Goal: Contribute content

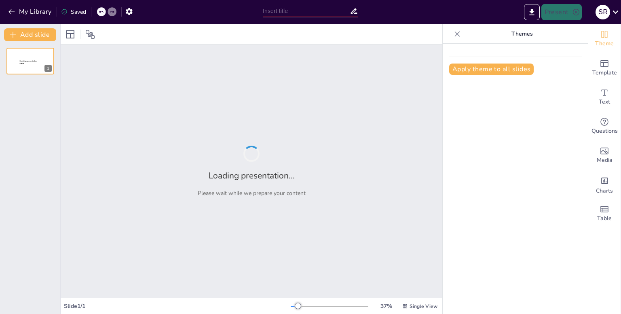
type input "Mendalami [DEMOGRAPHIC_DATA] kepada Kitab-Kitab [DEMOGRAPHIC_DATA] Swt: Dasar d…"
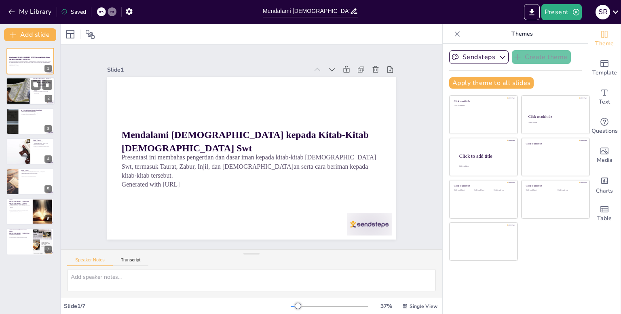
click at [27, 90] on div at bounding box center [18, 91] width 48 height 27
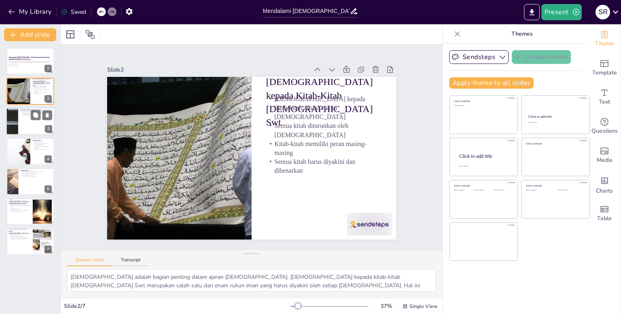
click at [26, 123] on div at bounding box center [30, 120] width 48 height 27
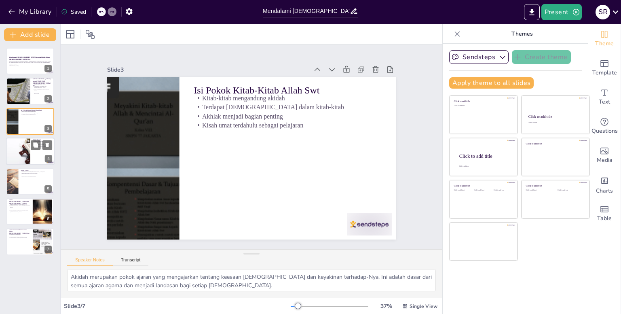
click at [26, 154] on div at bounding box center [18, 150] width 48 height 27
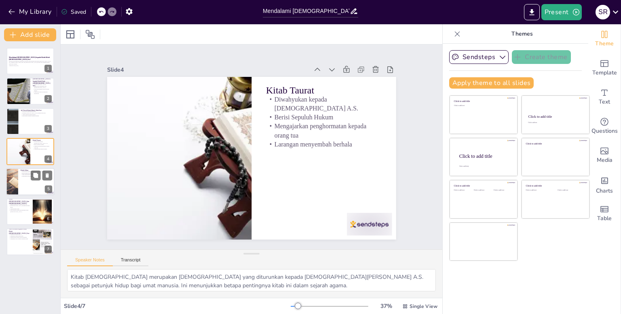
click at [24, 178] on div at bounding box center [30, 181] width 48 height 27
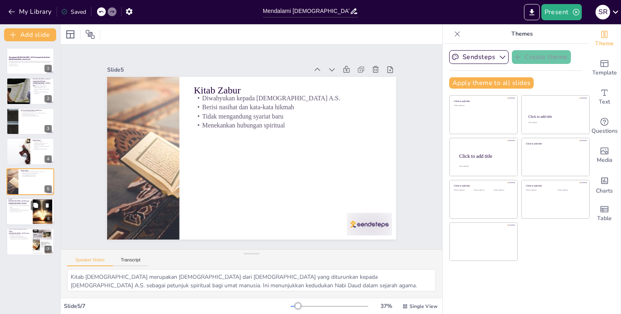
click at [24, 204] on p "[DEMOGRAPHIC_DATA] sebagai pedoman hidup" at bounding box center [19, 205] width 22 height 3
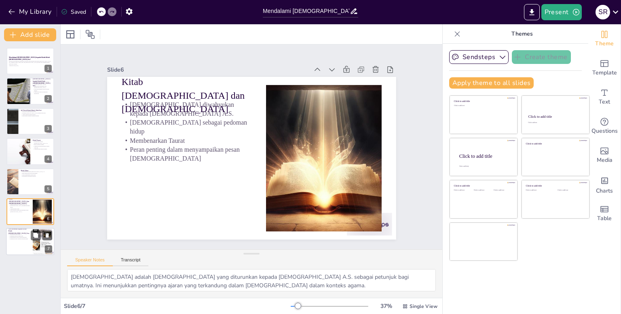
click at [23, 243] on div at bounding box center [30, 241] width 48 height 27
type textarea "Keyakinan terhadap isi kitab-kitab [DEMOGRAPHIC_DATA] Swt adalah langkah pertam…"
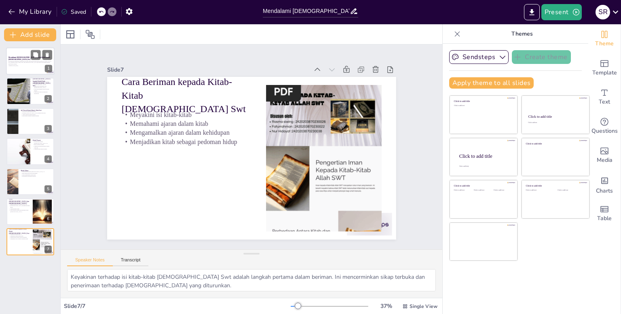
click at [20, 56] on div at bounding box center [30, 60] width 48 height 27
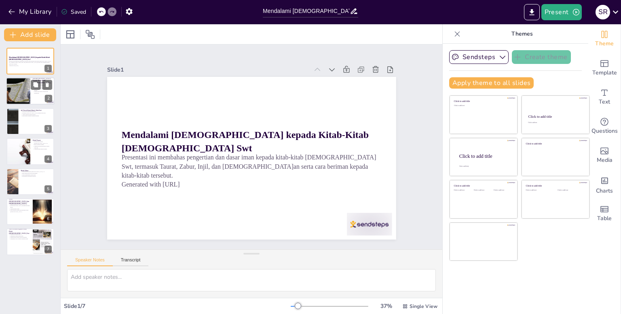
click at [20, 89] on div at bounding box center [18, 91] width 48 height 27
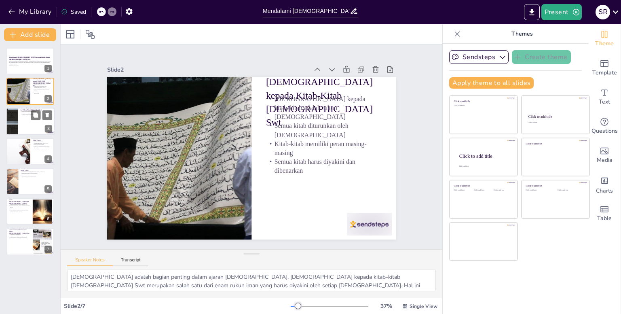
click at [21, 118] on div at bounding box center [30, 120] width 48 height 27
type textarea "Akidah merupakan pokok ajaran yang mengajarkan tentang keesaan [DEMOGRAPHIC_DAT…"
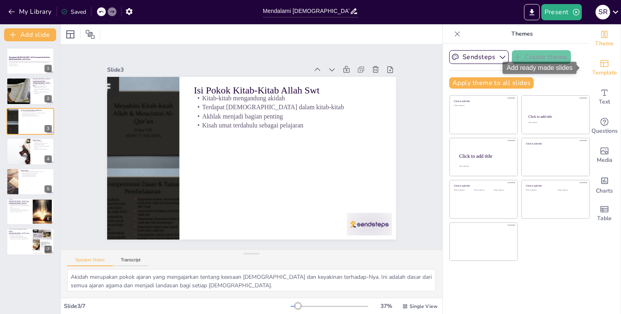
click at [595, 74] on span "Template" at bounding box center [604, 72] width 25 height 9
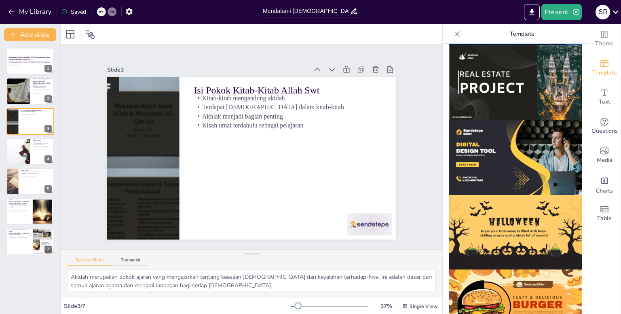
scroll to position [755, 0]
